Goal: Task Accomplishment & Management: Manage account settings

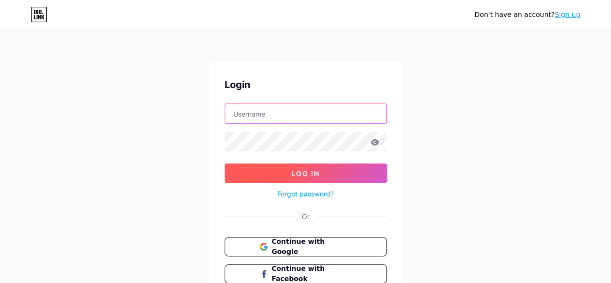
type input "[EMAIL_ADDRESS][DOMAIN_NAME]"
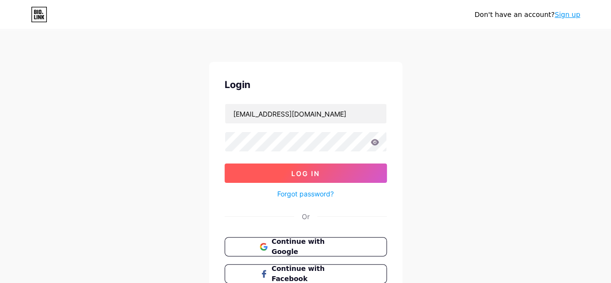
click at [311, 173] on span "Log In" at bounding box center [305, 173] width 29 height 8
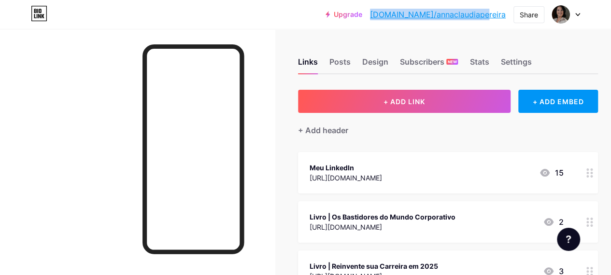
drag, startPoint x: 406, startPoint y: 14, endPoint x: 505, endPoint y: 14, distance: 98.6
click at [505, 14] on div "Upgrade bio.link/annacl... bio.link/annaclaudiapereira" at bounding box center [416, 14] width 180 height 17
copy link "[DOMAIN_NAME]/annaclaudiapereira"
